Goal: Task Accomplishment & Management: Manage account settings

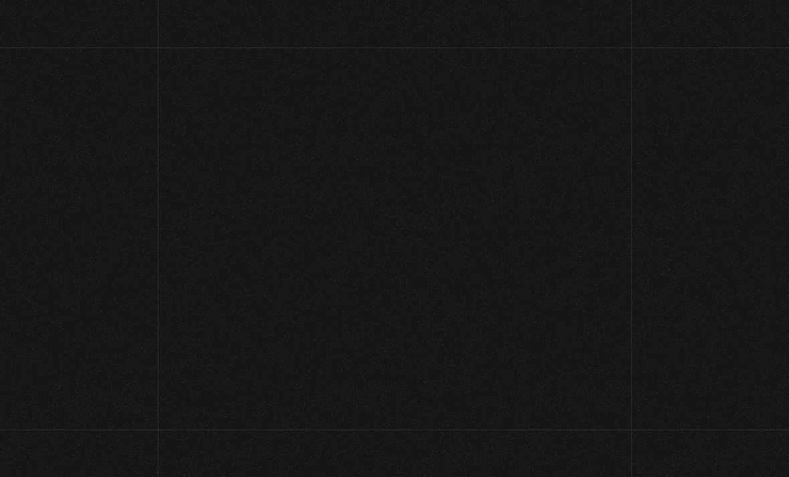
scroll to position [72, 0]
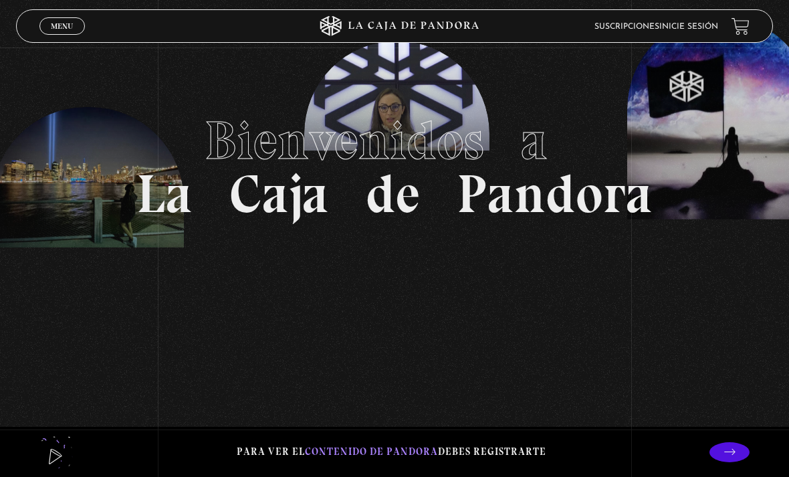
click at [66, 44] on section "Bienvenidos a La Caja de Pandora" at bounding box center [394, 166] width 789 height 477
click at [80, 31] on link "Menu Cerrar" at bounding box center [61, 25] width 45 height 17
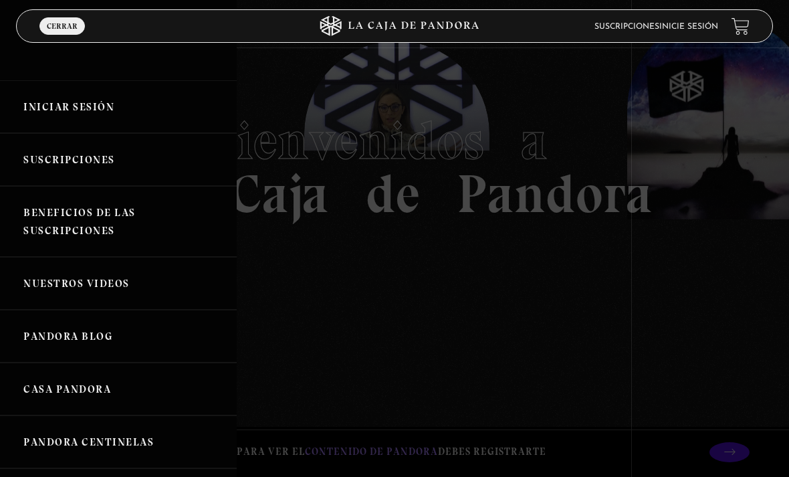
click at [696, 31] on link "Inicie sesión" at bounding box center [688, 27] width 59 height 8
click at [679, 31] on link "Inicie sesión" at bounding box center [688, 27] width 59 height 8
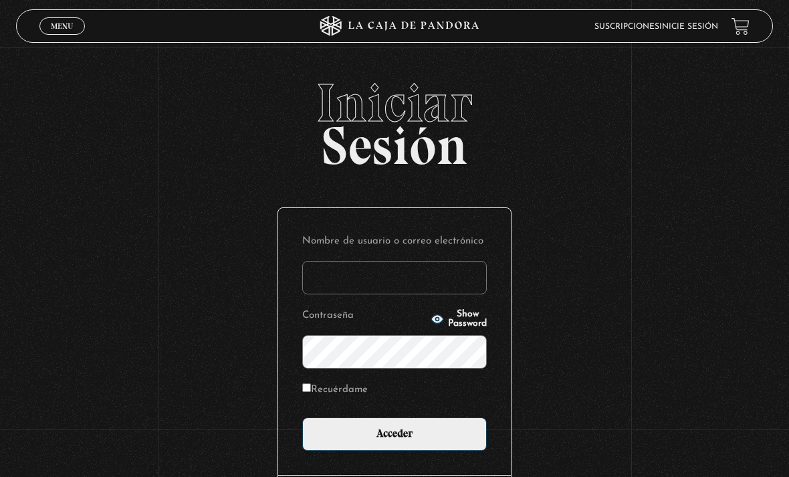
type input "tamarachaves1994@gmail.com"
click at [394, 440] on input "Acceder" at bounding box center [394, 433] width 184 height 33
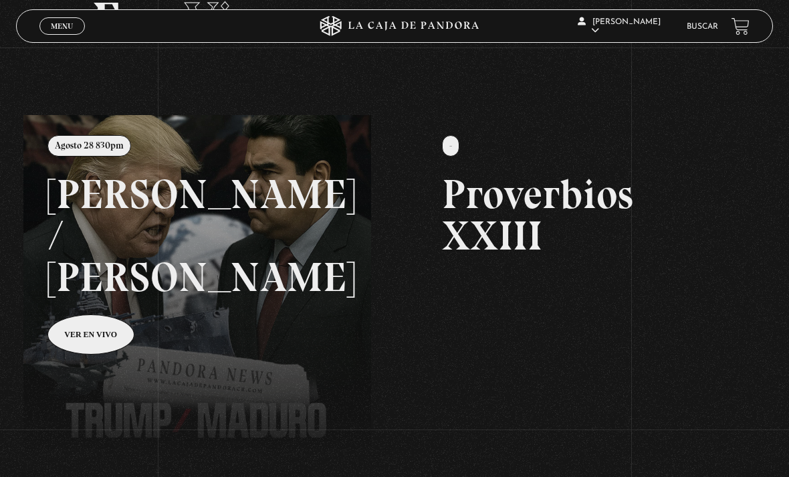
scroll to position [87, 0]
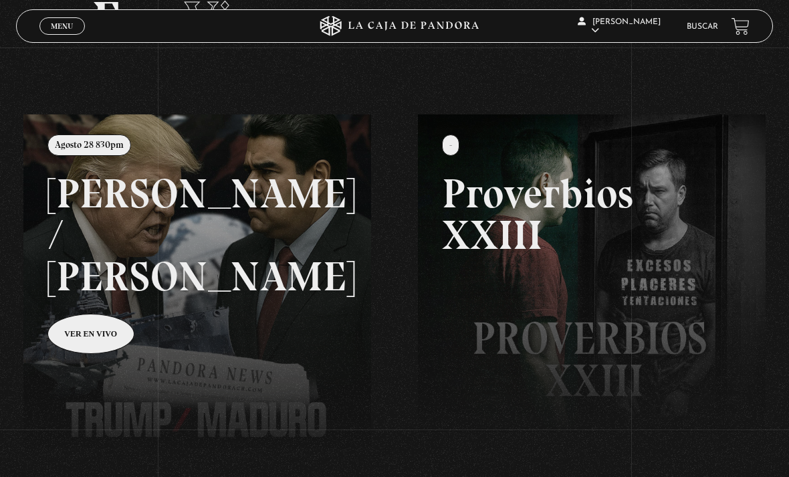
click at [291, 352] on link at bounding box center [417, 352] width 789 height 477
